Goal: Task Accomplishment & Management: Manage account settings

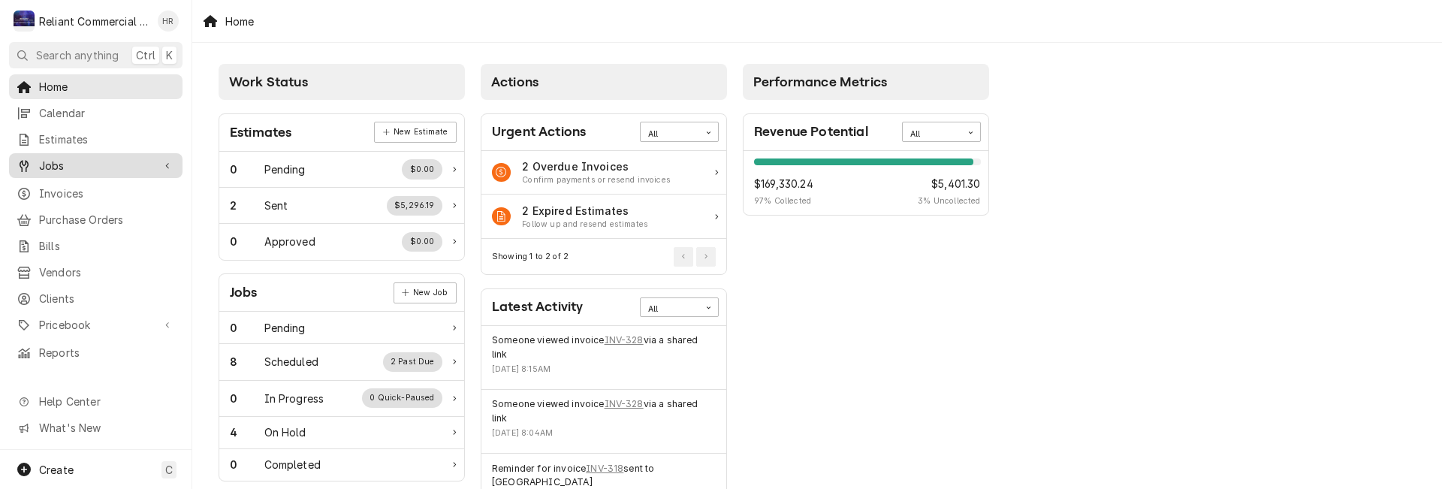
click at [57, 158] on span "Jobs" at bounding box center [95, 166] width 113 height 16
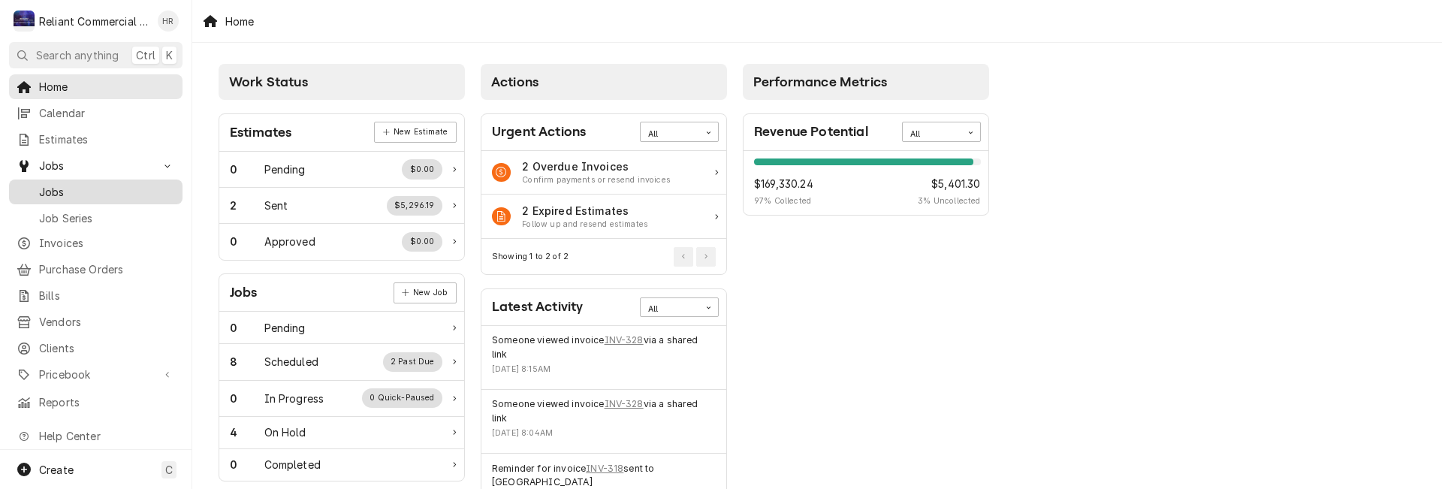
click at [52, 184] on span "Jobs" at bounding box center [107, 192] width 136 height 16
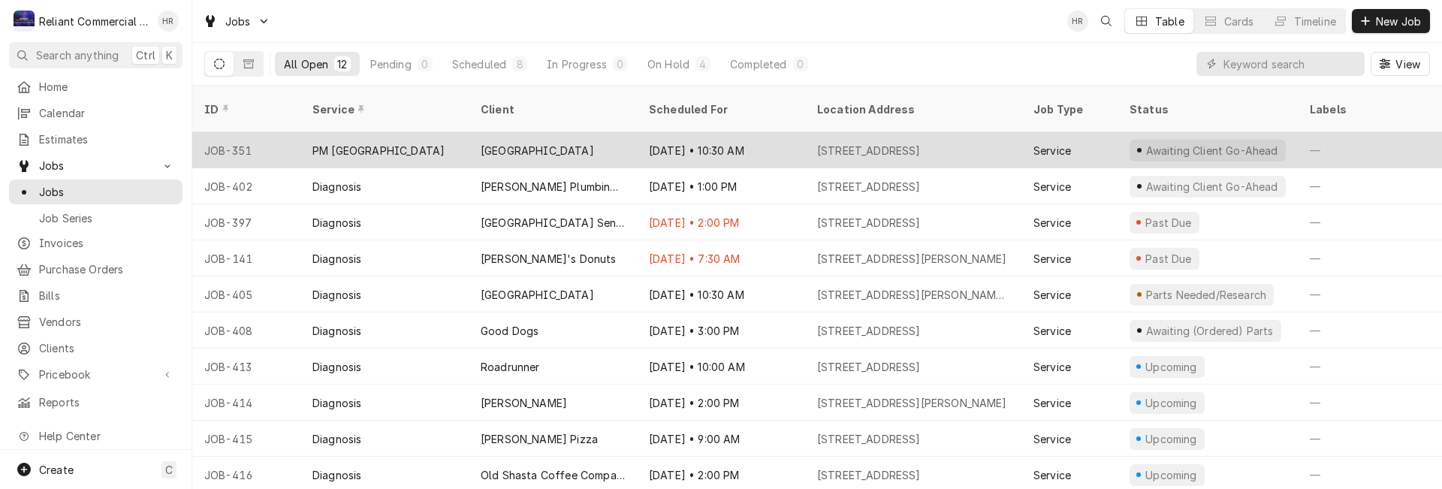
click at [764, 134] on div "Aug 11 • 10:30 AM" at bounding box center [721, 150] width 168 height 36
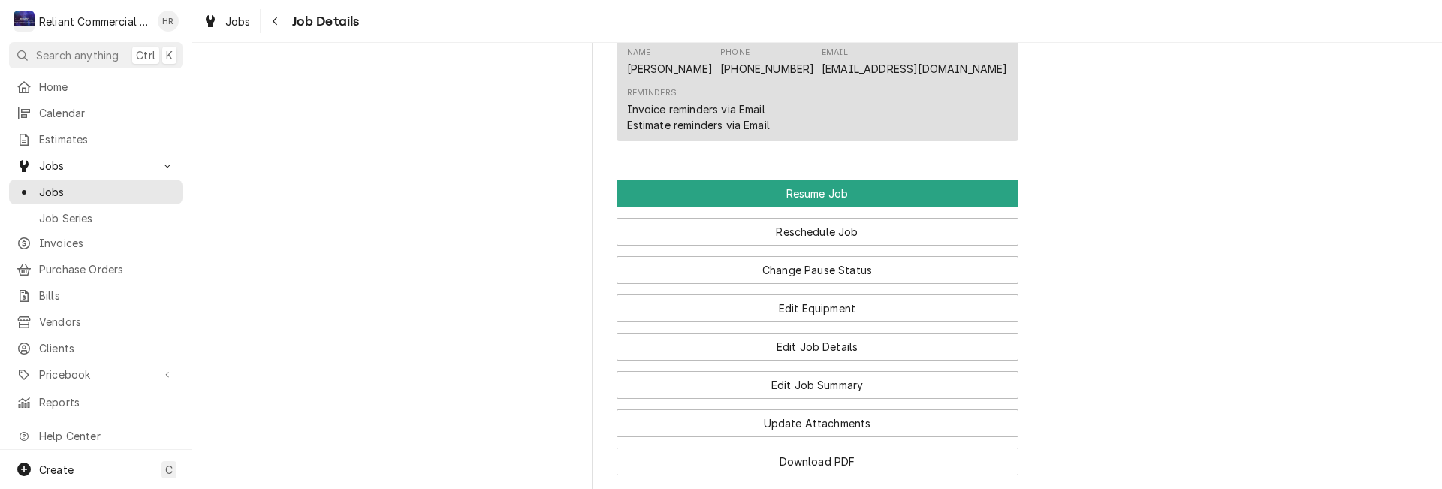
scroll to position [976, 0]
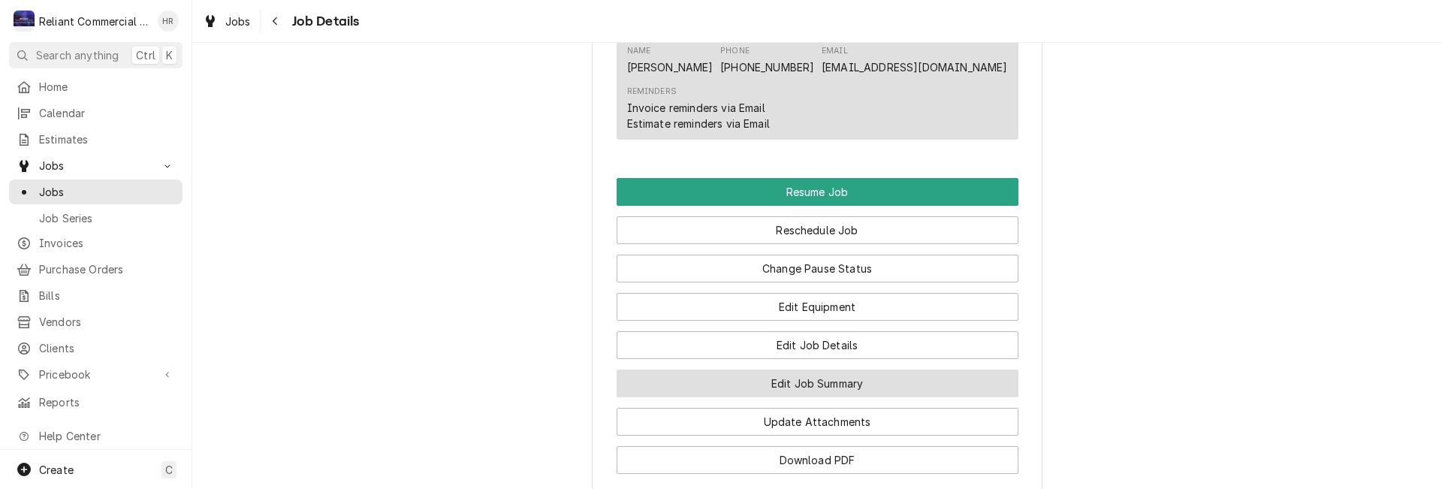
click at [839, 397] on button "Edit Job Summary" at bounding box center [817, 383] width 402 height 28
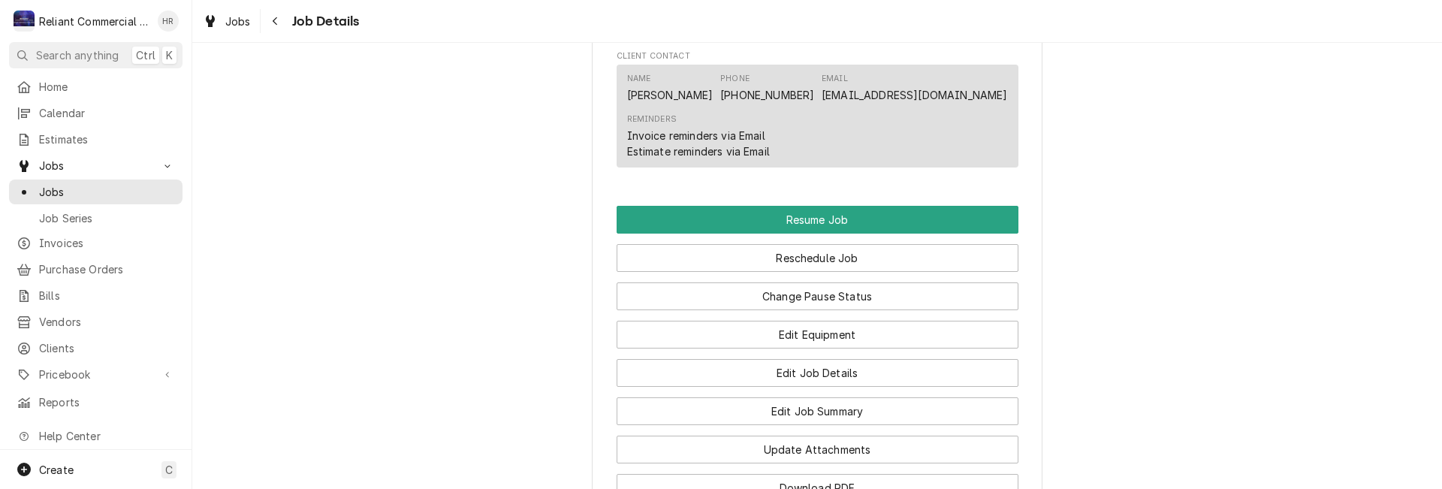
scroll to position [1126, 0]
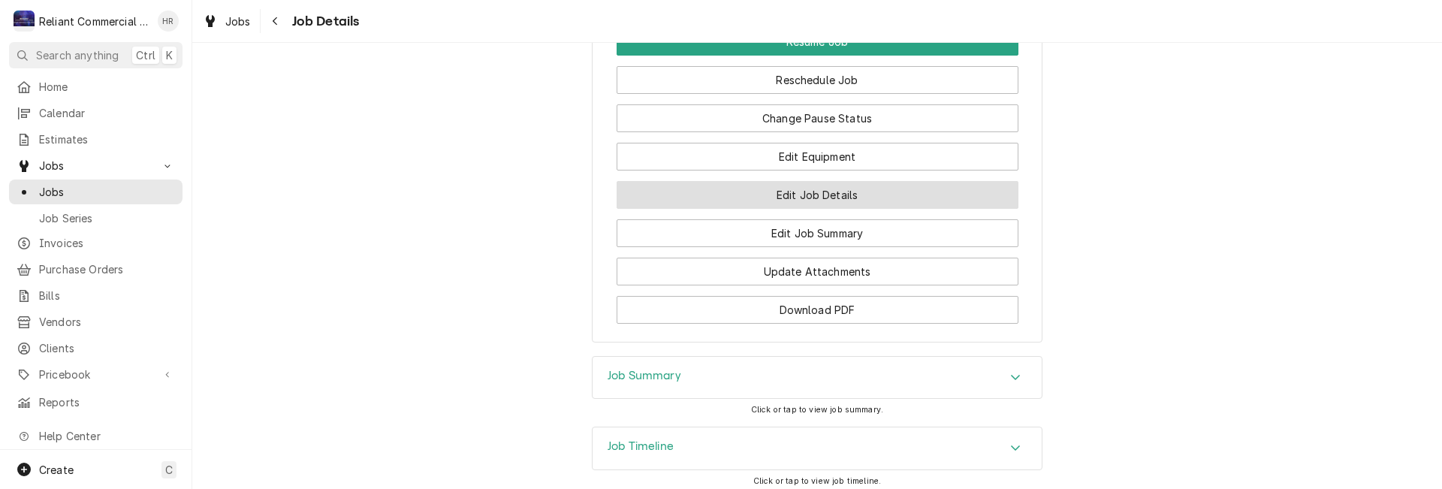
click at [779, 209] on button "Edit Job Details" at bounding box center [817, 195] width 402 height 28
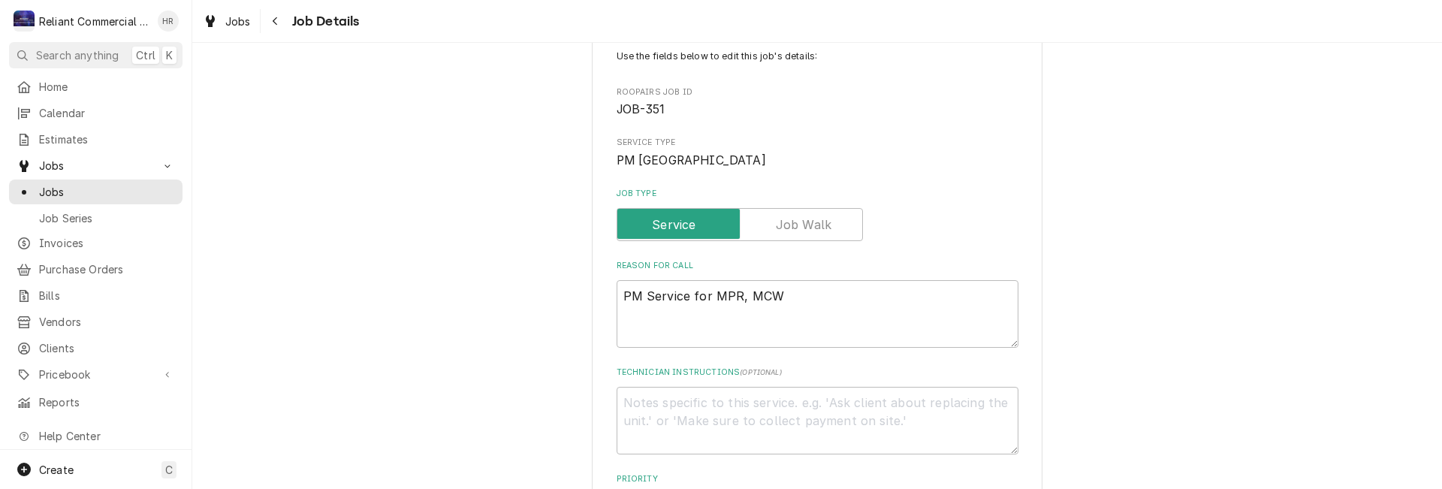
scroll to position [150, 0]
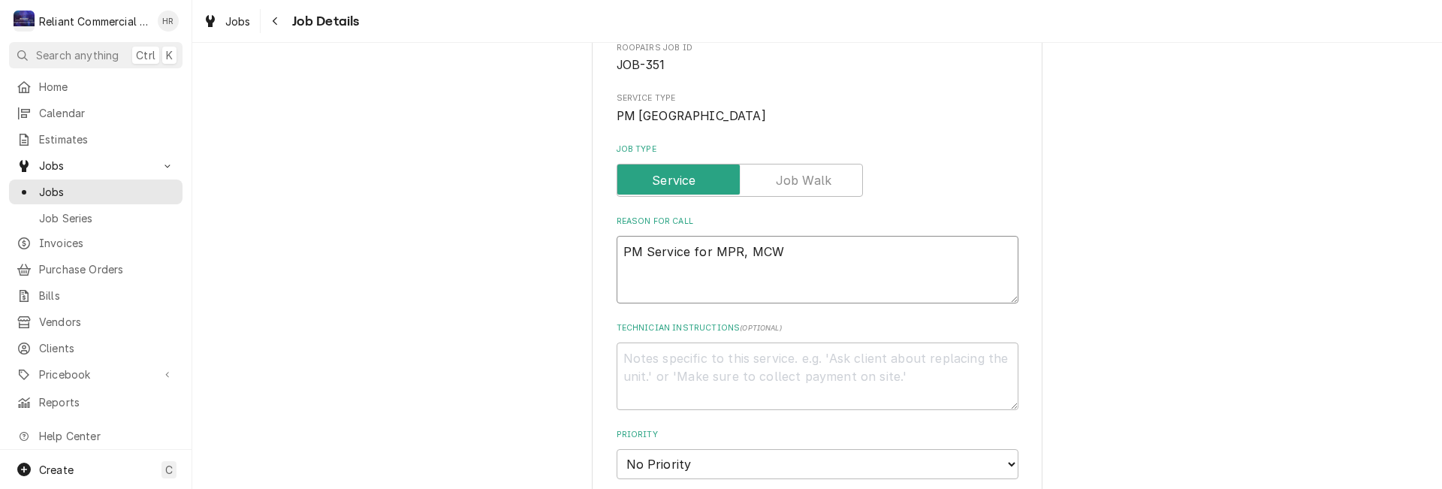
click at [829, 246] on textarea "PM Service for MPR, MCW" at bounding box center [817, 270] width 402 height 68
type textarea "x"
type textarea "PM Service for MPR, MC"
type textarea "x"
type textarea "PM Service for MPR, M"
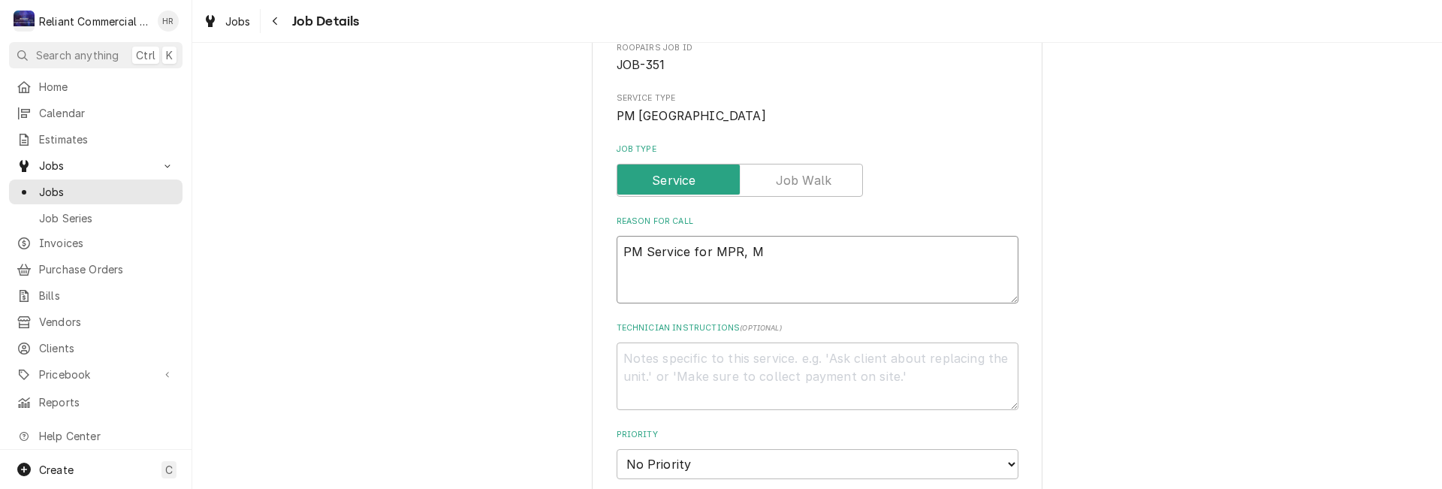
type textarea "x"
type textarea "PM Service for MPR,"
type textarea "x"
type textarea "PM Service for MPR,"
type textarea "x"
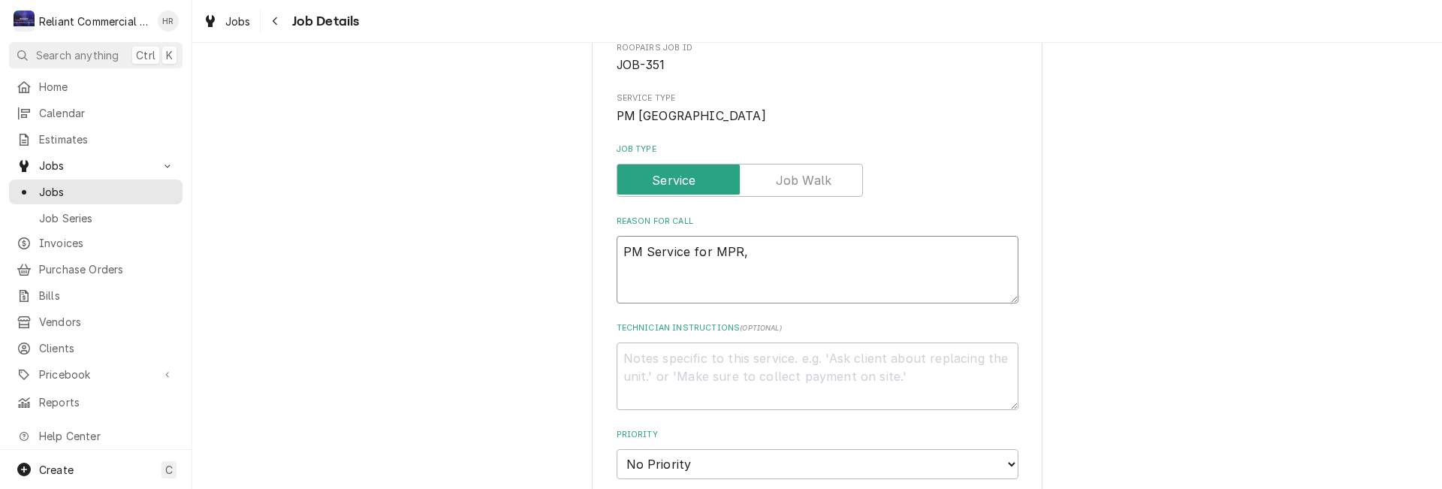
type textarea "PM Service for MPR"
type textarea "x"
type textarea "PM Service for MP"
type textarea "x"
type textarea "PM Service for M"
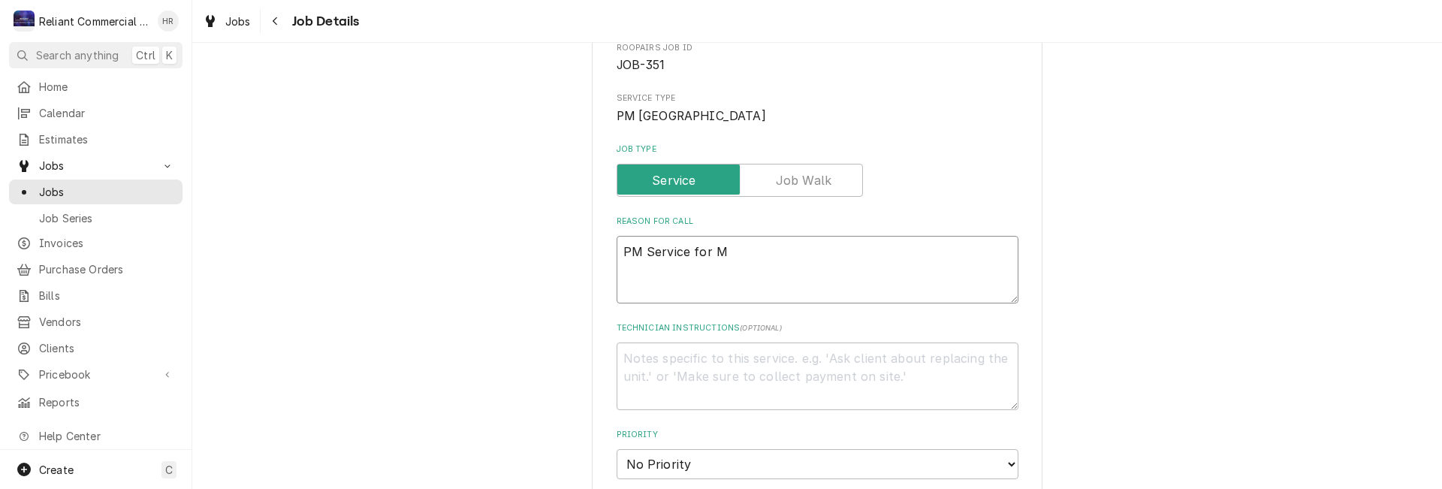
type textarea "x"
type textarea "PM Service for"
type textarea "x"
type textarea "PM Service for"
type textarea "x"
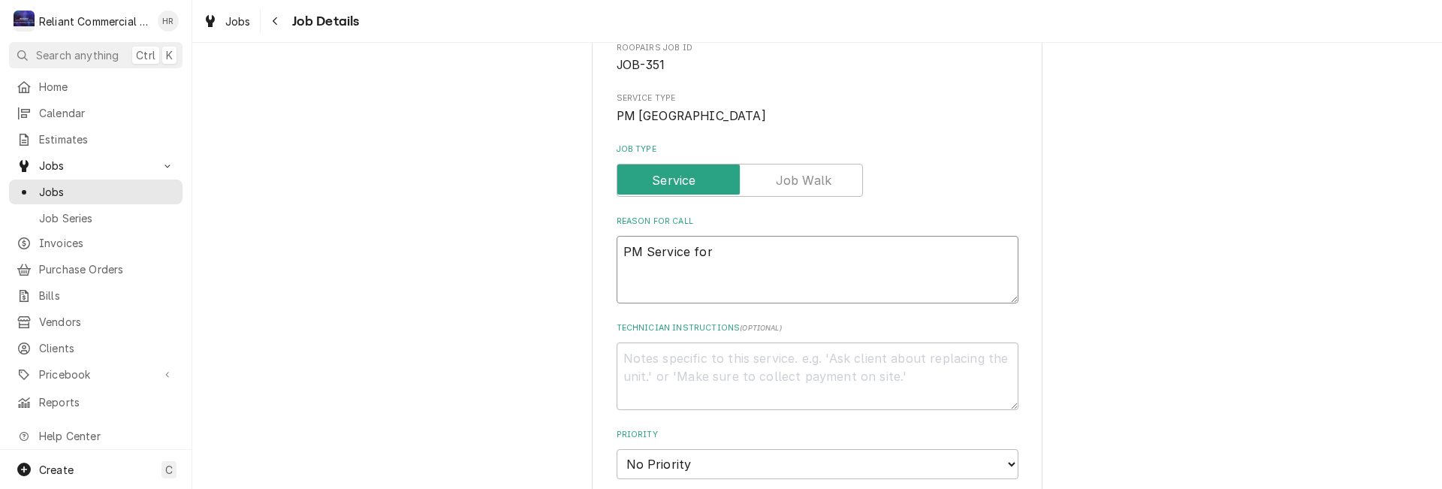
type textarea "PM Service fo"
type textarea "x"
type textarea "PM Service f"
type textarea "x"
type textarea "PM Service"
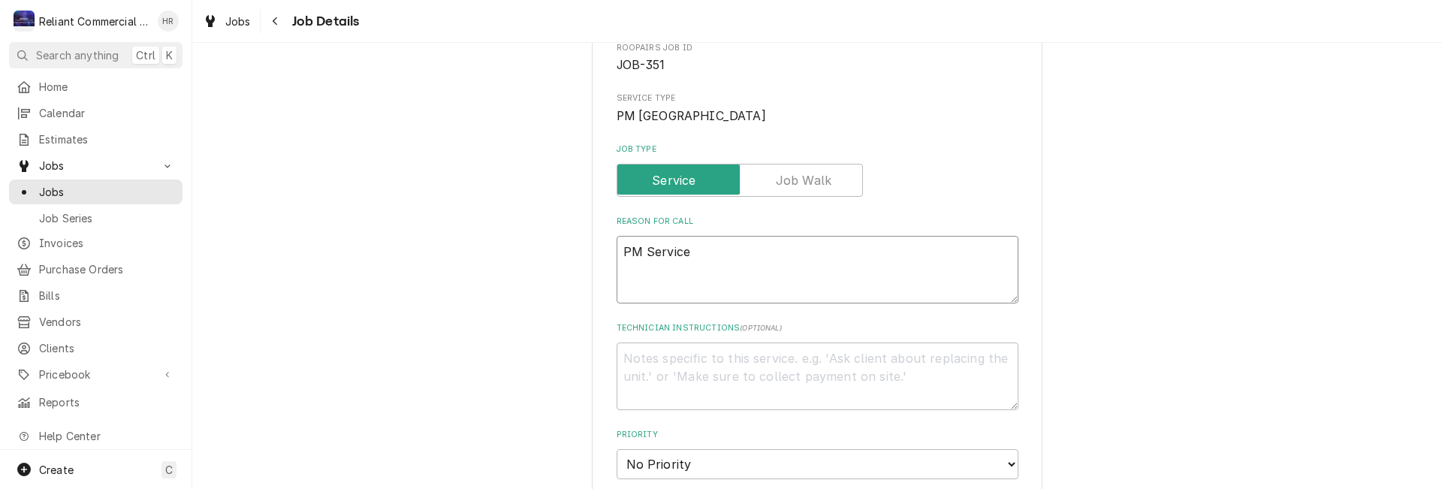
type textarea "x"
type textarea "PM Service"
type textarea "x"
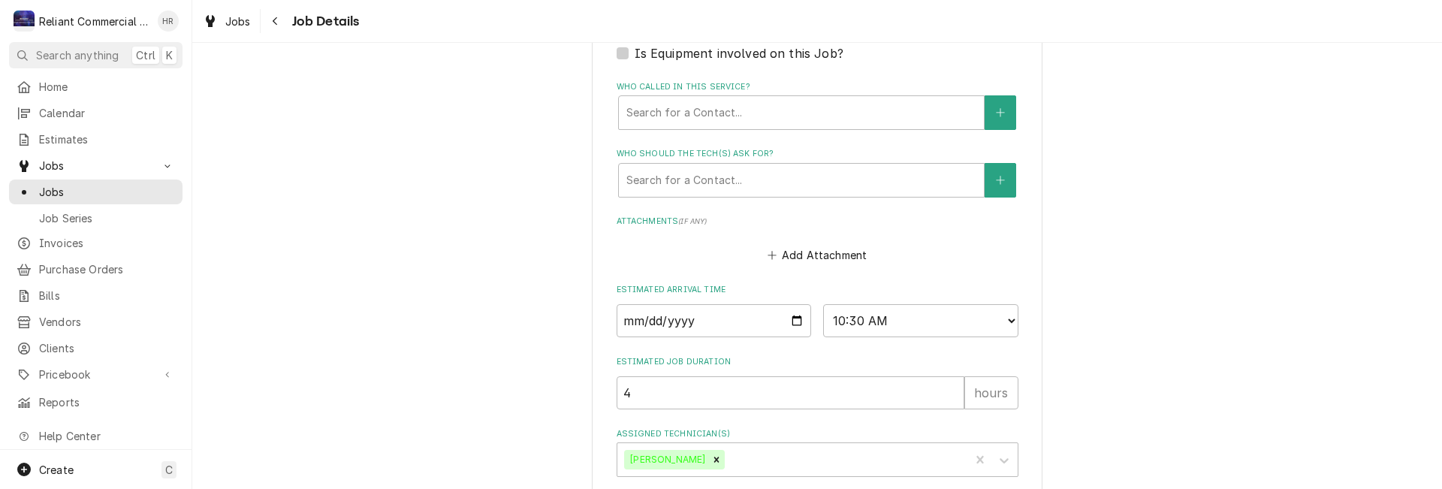
scroll to position [771, 0]
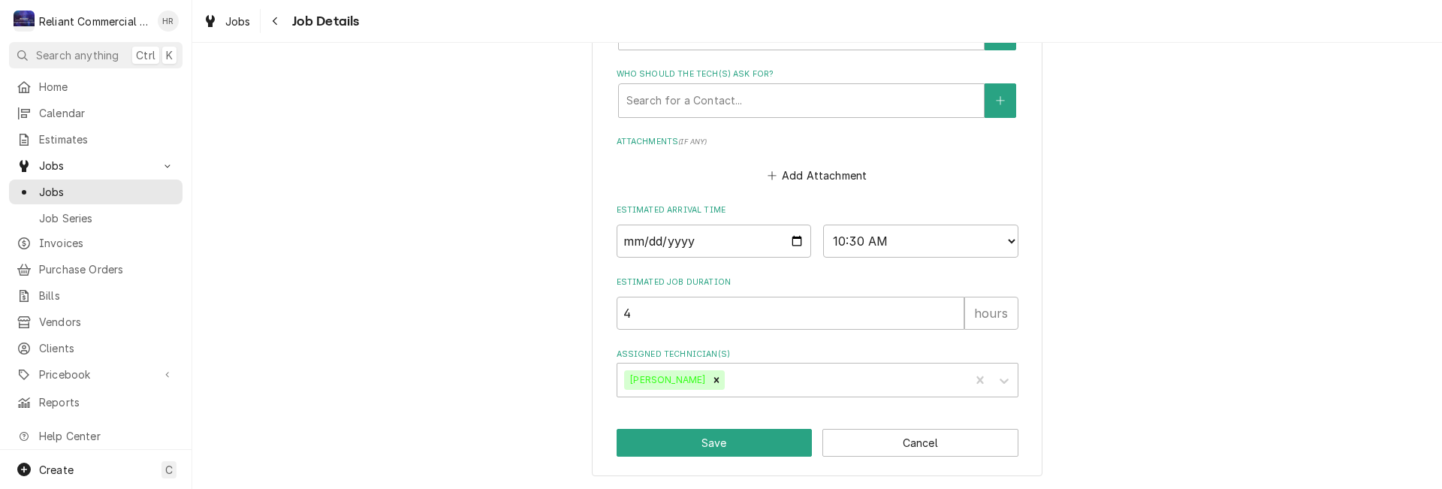
type textarea "PM Service"
